Goal: Complete application form

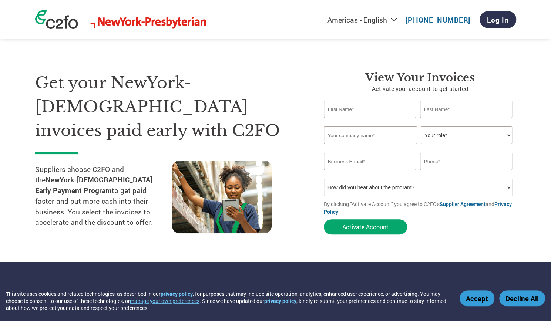
click at [372, 102] on input "text" at bounding box center [370, 109] width 92 height 17
type input "Alondra"
type input "[PERSON_NAME]"
type input "[EMAIL_ADDRESS][DOMAIN_NAME]"
type input "7865146109"
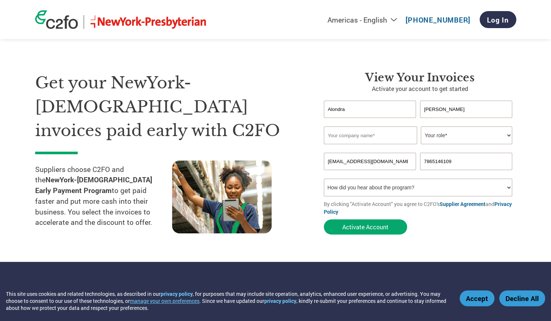
click at [378, 132] on input "text" at bounding box center [370, 135] width 93 height 18
type input "DLR Group"
click at [435, 139] on select "Your role* CFO Controller Credit Manager Finance Director Treasurer CEO Preside…" at bounding box center [465, 135] width 91 height 18
select select "ACCOUNTING"
click at [420, 127] on select "Your role* CFO Controller Credit Manager Finance Director Treasurer CEO Preside…" at bounding box center [465, 135] width 91 height 18
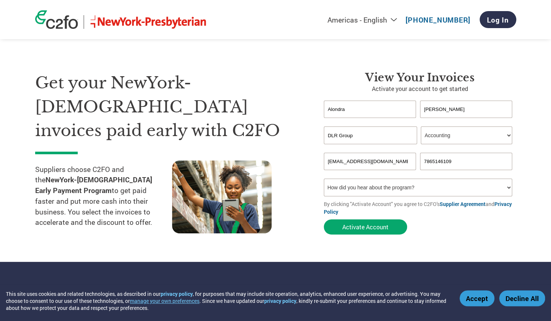
click at [408, 165] on input "[EMAIL_ADDRESS][DOMAIN_NAME]" at bounding box center [370, 161] width 92 height 17
type input "[EMAIL_ADDRESS][DOMAIN_NAME]"
click at [450, 158] on input "text" at bounding box center [466, 161] width 92 height 17
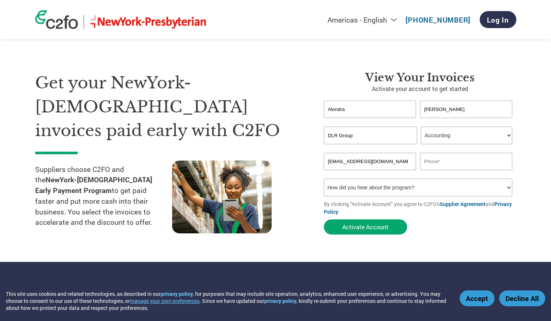
paste input "[PHONE_NUMBER]"
type input "[PHONE_NUMBER]"
click at [396, 186] on select "How did you hear about the program? Received a letter Email Social Media Online…" at bounding box center [418, 188] width 189 height 18
select select "Email"
click at [324, 180] on select "How did you hear about the program? Received a letter Email Social Media Online…" at bounding box center [418, 188] width 189 height 18
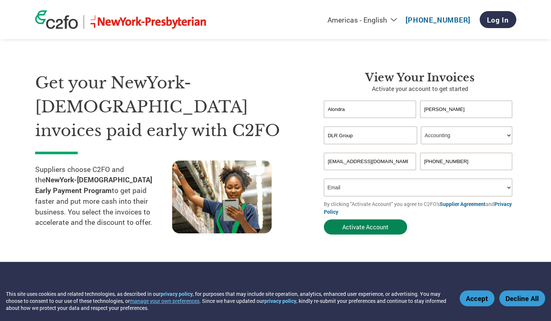
click at [372, 227] on button "Activate Account" at bounding box center [365, 226] width 83 height 15
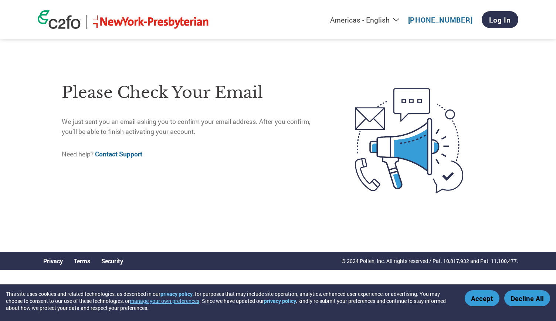
click at [481, 302] on button "Accept" at bounding box center [482, 298] width 35 height 16
